Goal: Navigation & Orientation: Find specific page/section

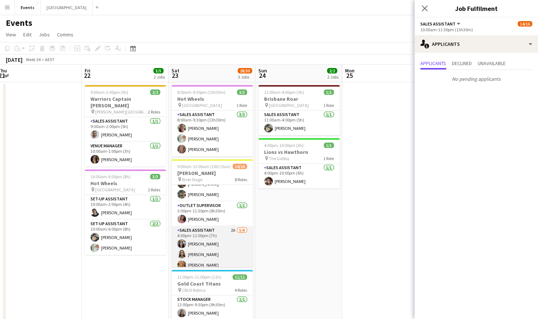
scroll to position [128, 0]
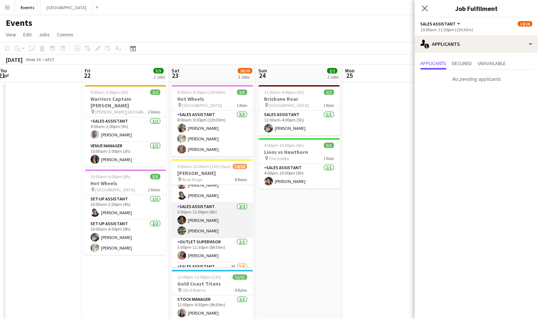
click at [201, 225] on app-card-role "Sales Assistant 2/2 3:00pm-11:00pm (8h) Kaylem MARTIN Myah Takairangi" at bounding box center [211, 219] width 81 height 35
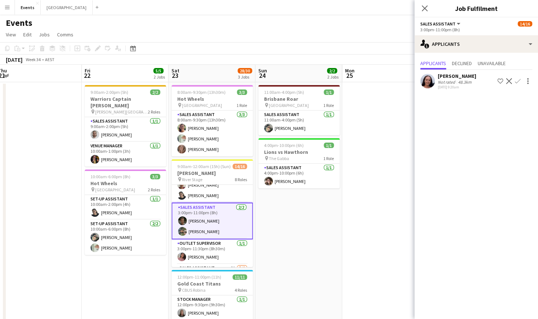
click at [208, 218] on app-card-role "Sales Assistant 2/2 3:00pm-11:00pm (8h) Kaylem MARTIN Myah Takairangi" at bounding box center [211, 220] width 81 height 37
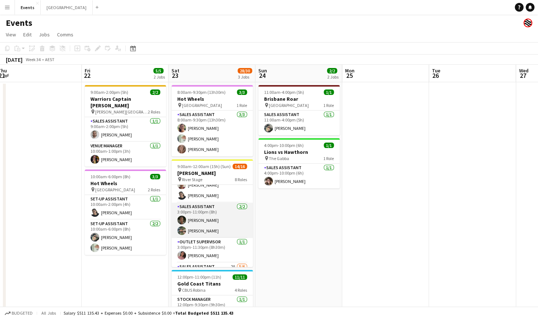
click at [209, 218] on app-card-role "Sales Assistant 2/2 3:00pm-11:00pm (8h) Kaylem MARTIN Myah Takairangi" at bounding box center [211, 219] width 81 height 35
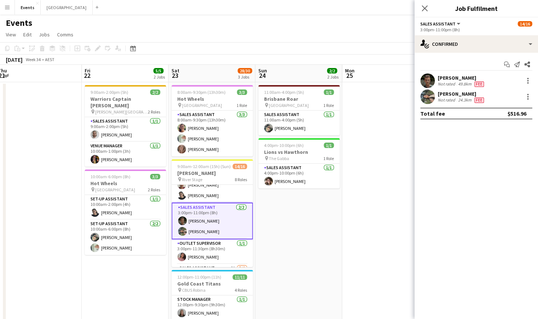
click at [482, 83] on span "Fee" at bounding box center [478, 83] width 9 height 5
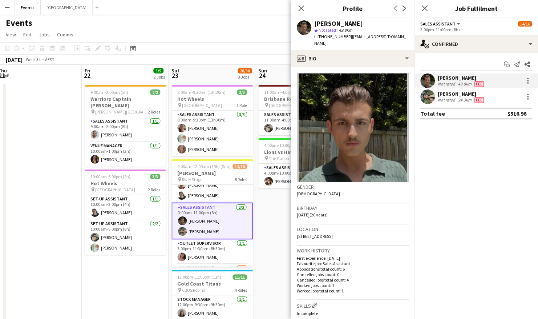
click at [49, 132] on app-date-cell at bounding box center [38, 237] width 87 height 310
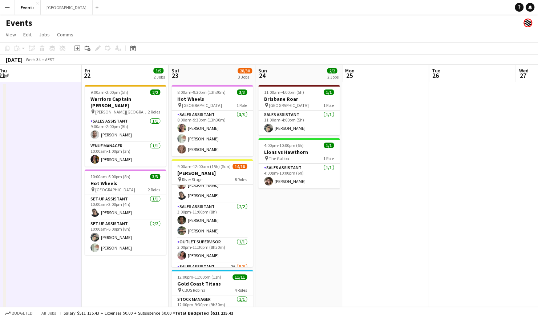
click at [6, 9] on app-icon "Menu" at bounding box center [7, 7] width 6 height 6
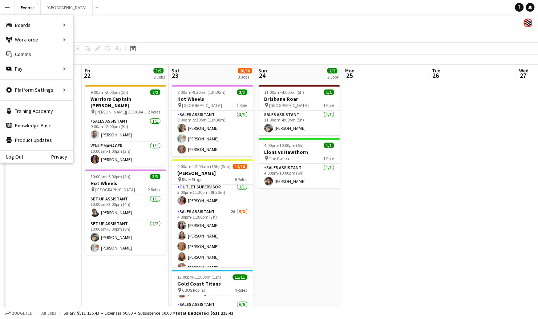
scroll to position [199, 0]
click at [384, 219] on app-date-cell at bounding box center [385, 237] width 87 height 310
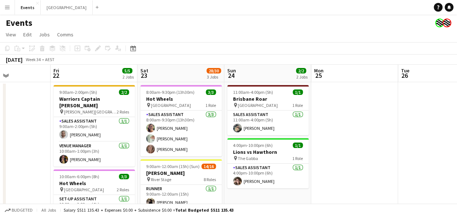
scroll to position [0, 198]
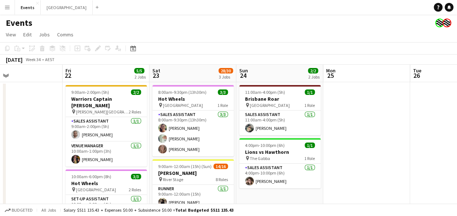
drag, startPoint x: 212, startPoint y: 115, endPoint x: 14, endPoint y: 113, distance: 198.0
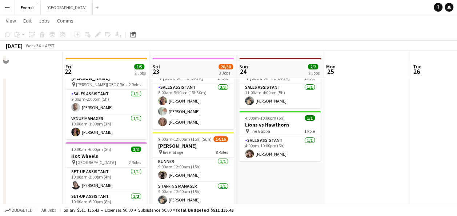
scroll to position [36, 0]
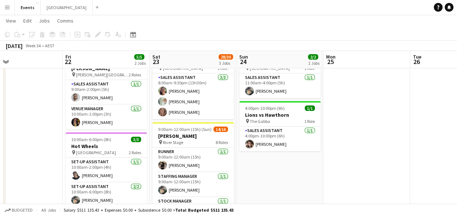
click at [12, 12] on button "Menu" at bounding box center [7, 7] width 15 height 15
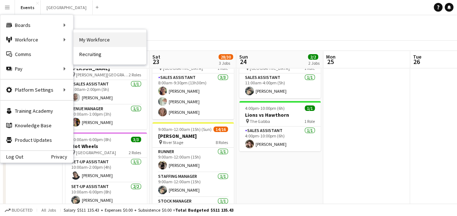
click at [83, 38] on link "My Workforce" at bounding box center [109, 39] width 73 height 15
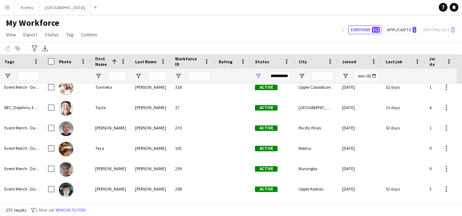
scroll to position [5039, 0]
